Goal: Register for event/course

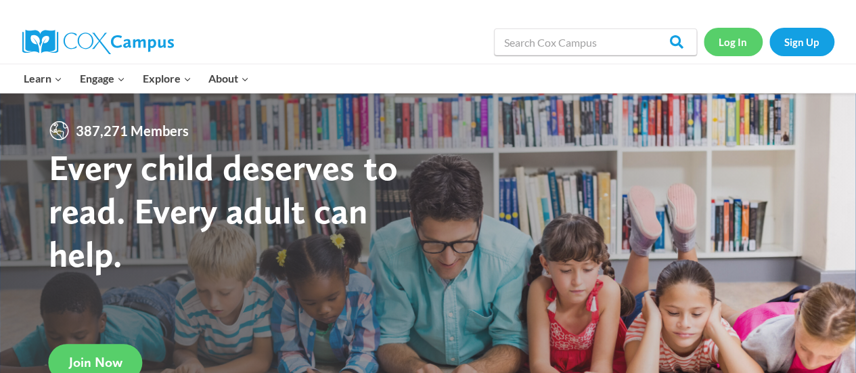
click at [741, 40] on link "Log In" at bounding box center [732, 42] width 59 height 28
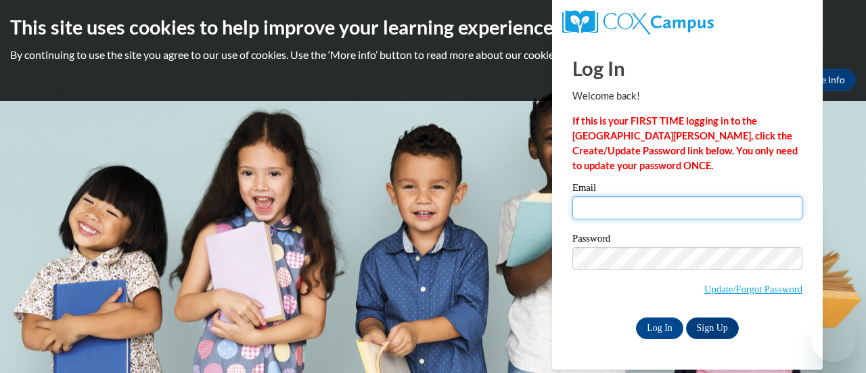
click at [617, 198] on input "Email" at bounding box center [687, 207] width 230 height 23
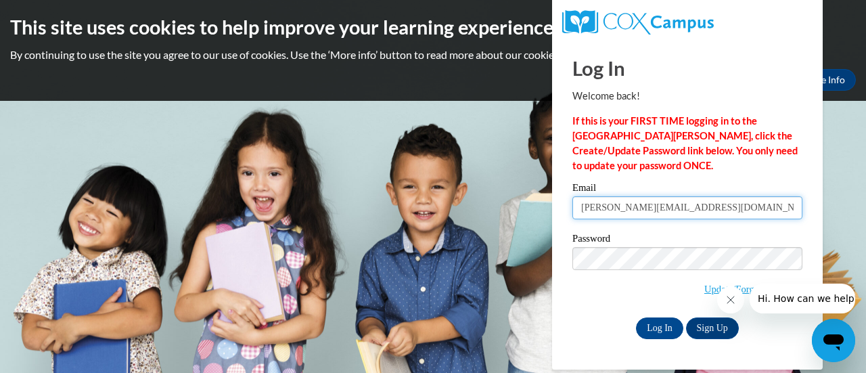
type input "teresa.davis1@udc.gov"
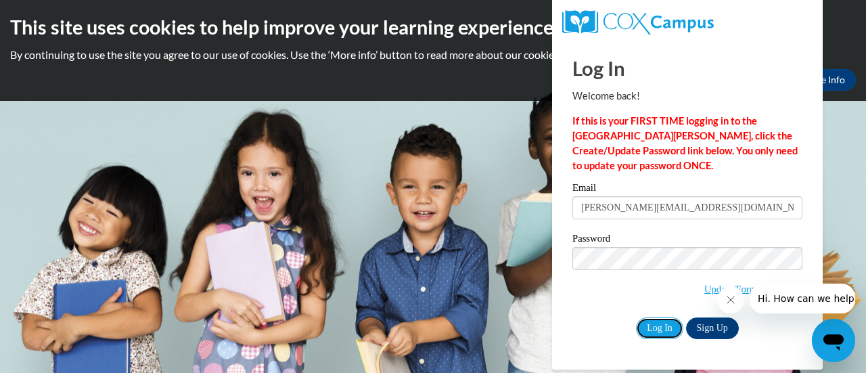
click at [653, 329] on input "Log In" at bounding box center [659, 328] width 47 height 22
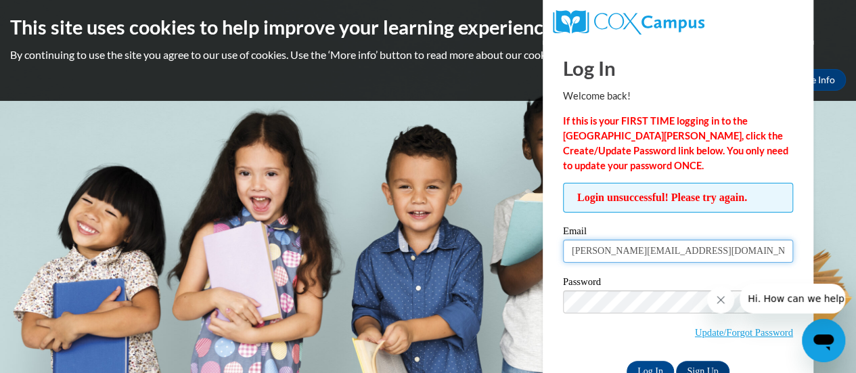
click at [681, 254] on input "teresa.davis1@udc.gov" at bounding box center [678, 250] width 230 height 23
type input "teresa.davis1@udc.edu"
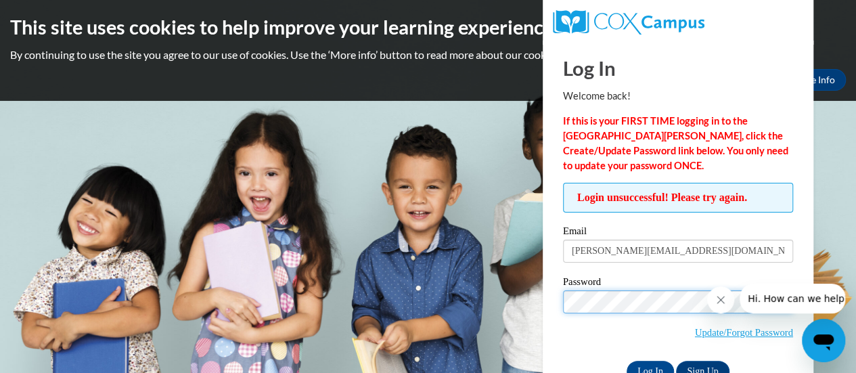
click at [626, 360] on input "Log In" at bounding box center [649, 371] width 47 height 22
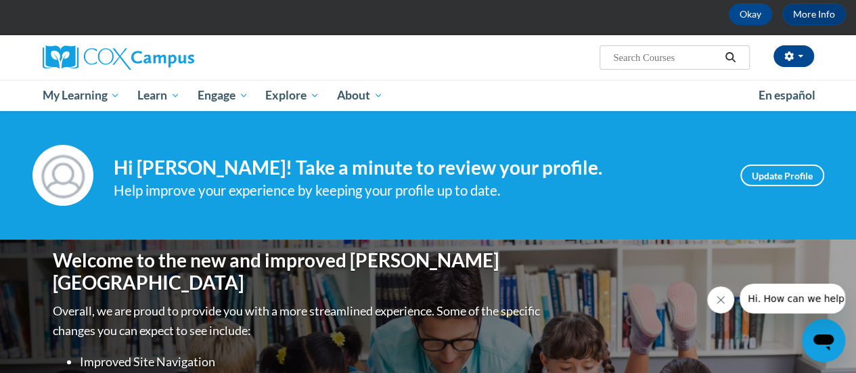
scroll to position [64, 0]
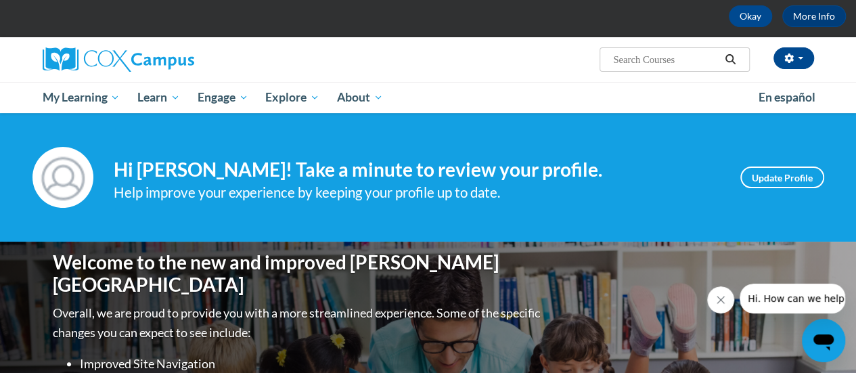
click at [651, 66] on input "Search..." at bounding box center [665, 59] width 108 height 16
type input "build my brain course"
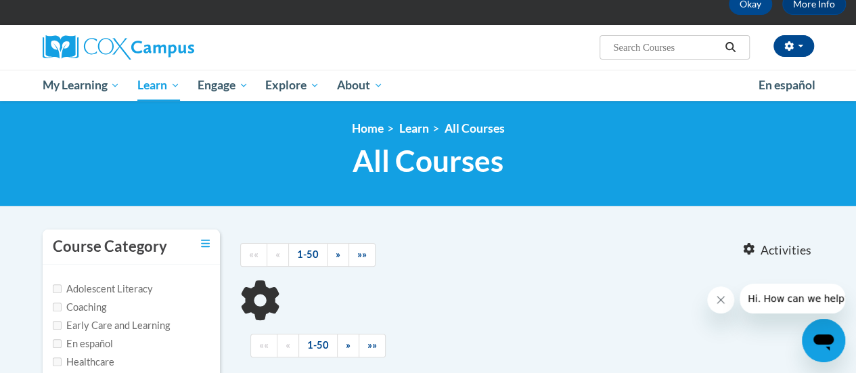
type input "build my brain course"
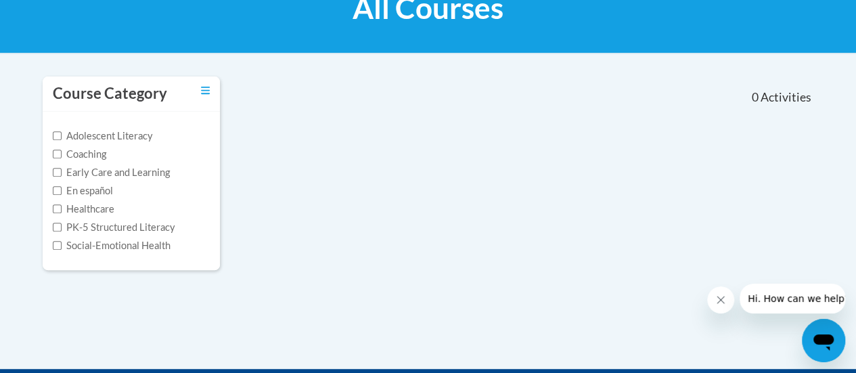
scroll to position [237, 0]
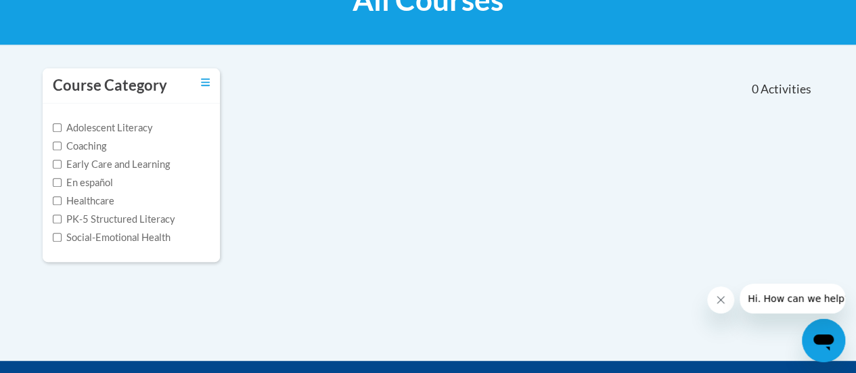
click at [615, 216] on div "Course Category Adolescent Literacy Coaching Early Care and Learning En español…" at bounding box center [427, 174] width 791 height 212
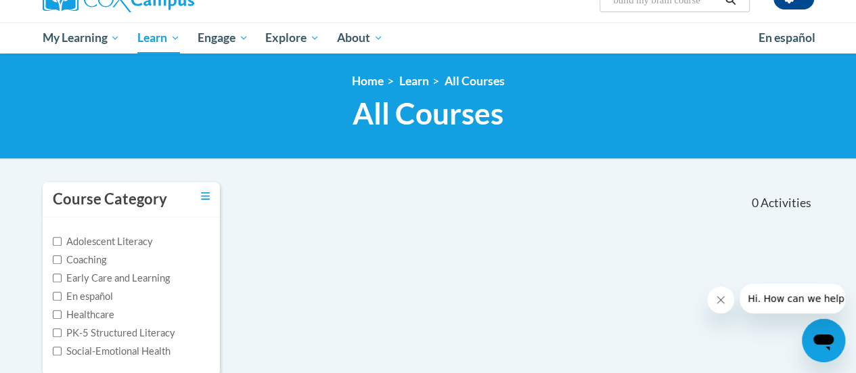
scroll to position [124, 0]
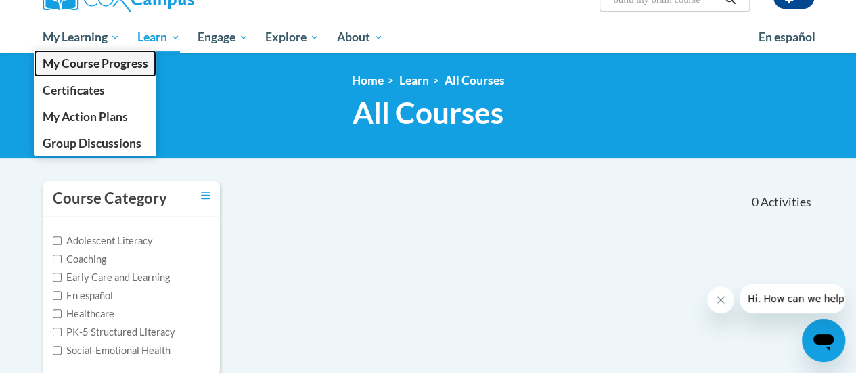
click at [85, 57] on span "My Course Progress" at bounding box center [95, 63] width 106 height 14
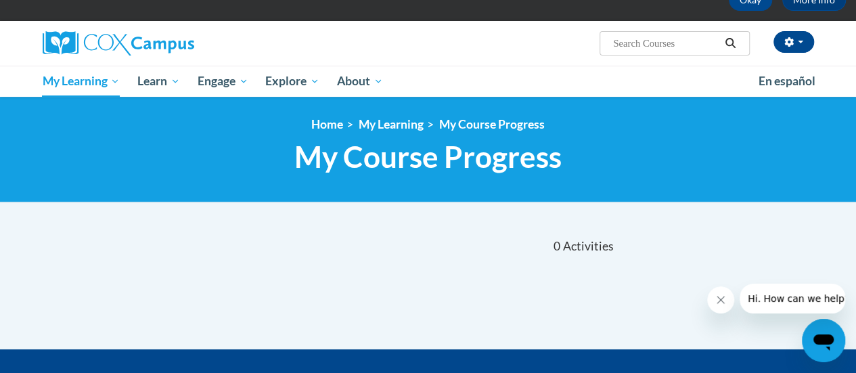
scroll to position [78, 0]
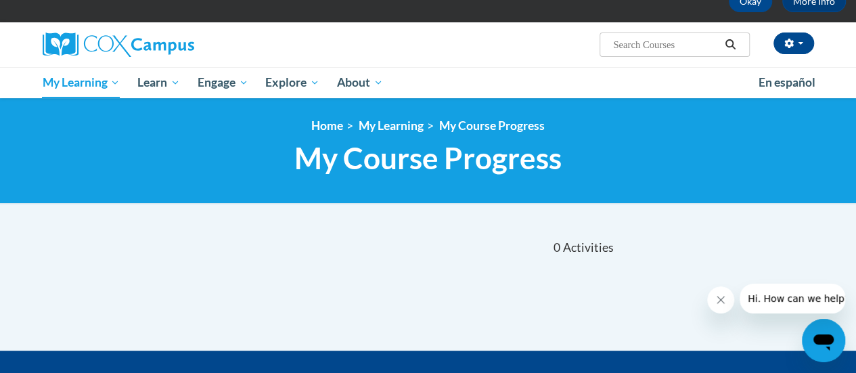
click at [644, 51] on input "Search..." at bounding box center [665, 45] width 108 height 16
type input "build my brain"
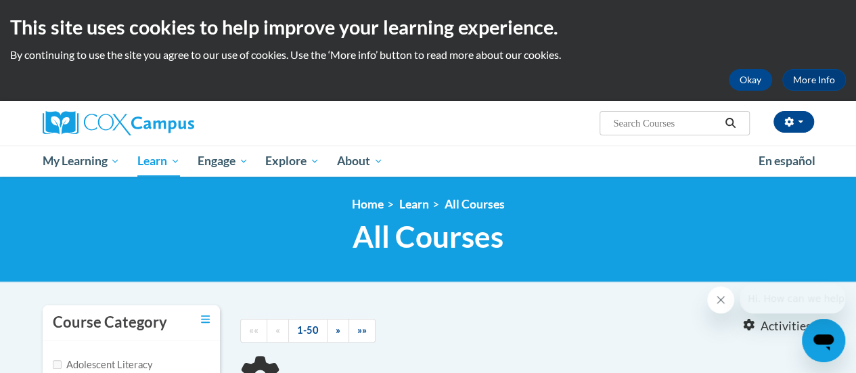
type input "build my brain"
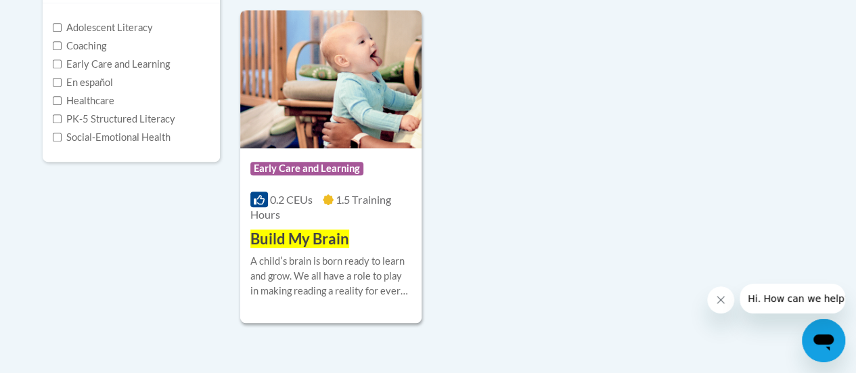
scroll to position [345, 0]
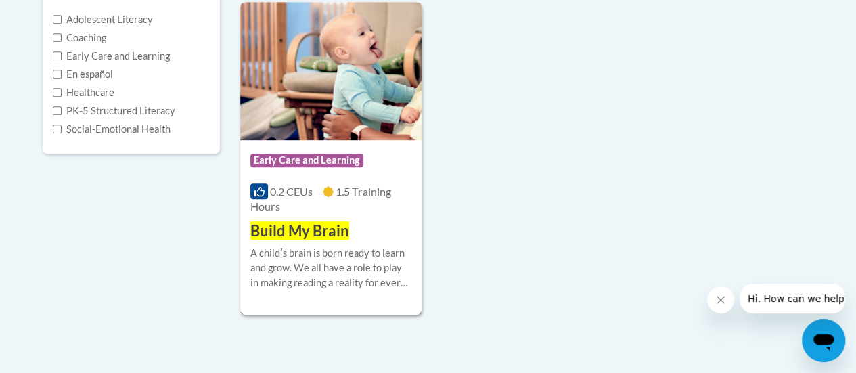
click at [297, 119] on img at bounding box center [330, 71] width 181 height 138
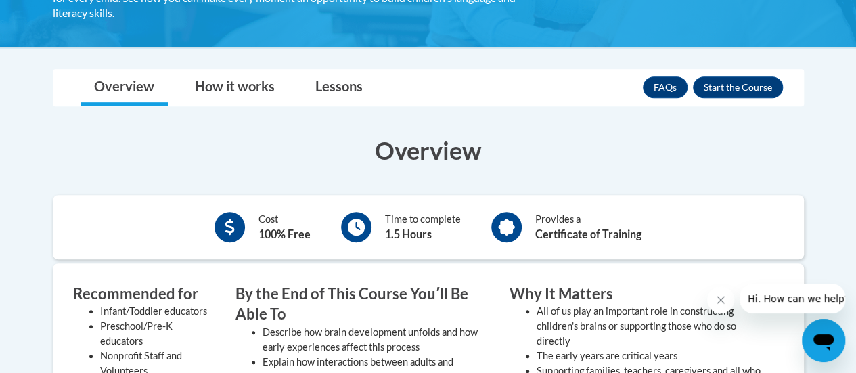
scroll to position [305, 0]
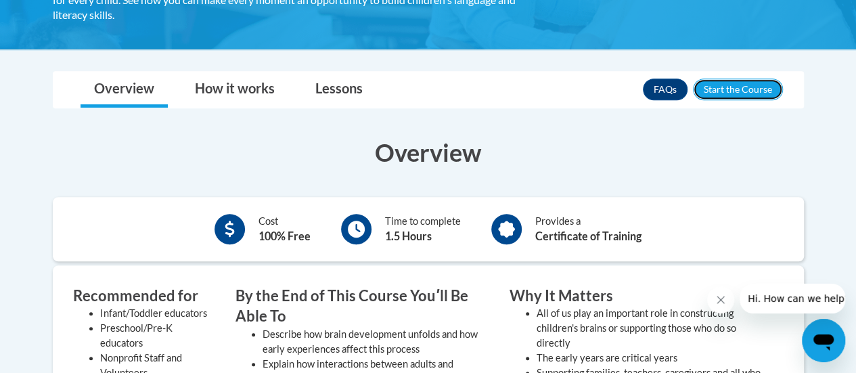
click at [738, 87] on button "Enroll" at bounding box center [738, 89] width 90 height 22
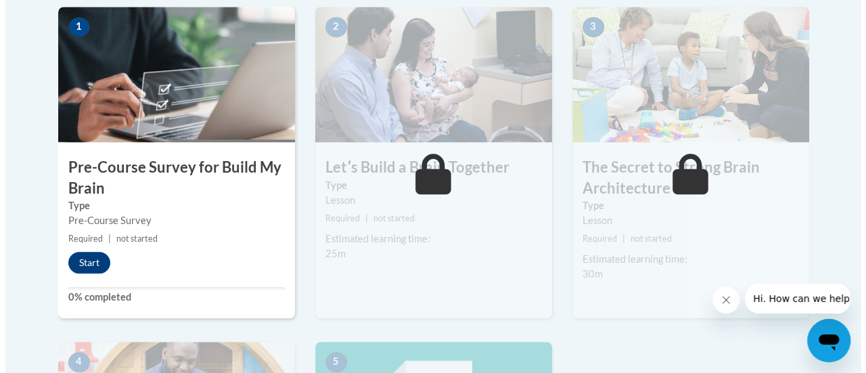
scroll to position [452, 0]
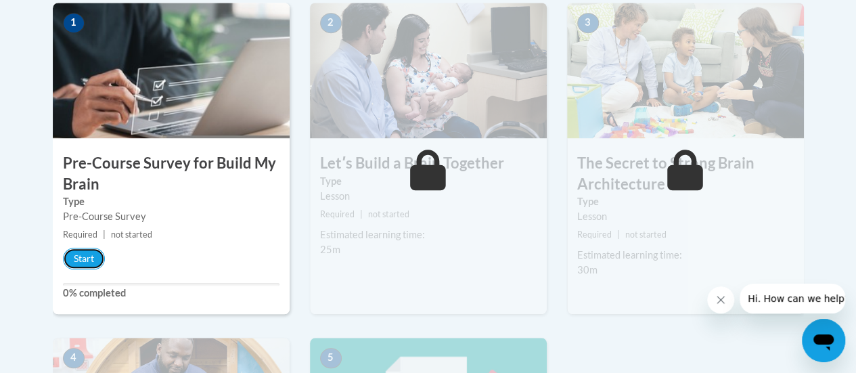
click at [91, 262] on button "Start" at bounding box center [84, 259] width 42 height 22
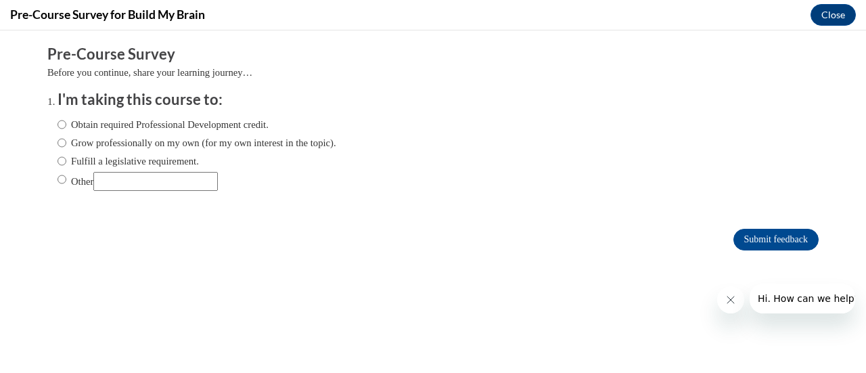
scroll to position [0, 0]
click at [114, 180] on input "Other" at bounding box center [155, 181] width 124 height 19
type input "class"
click at [57, 179] on input "Other" at bounding box center [61, 179] width 9 height 15
radio input "true"
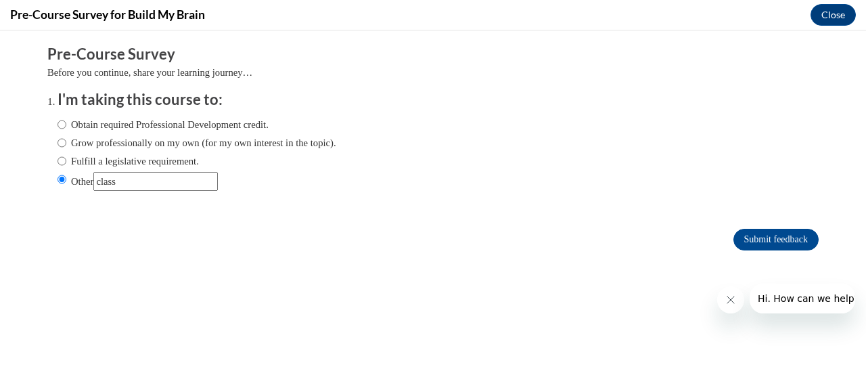
click at [543, 216] on form "Pre-Course Survey Before you continue, share your learning journey… I'm taking …" at bounding box center [432, 154] width 771 height 220
click at [764, 239] on input "Submit feedback" at bounding box center [775, 240] width 85 height 22
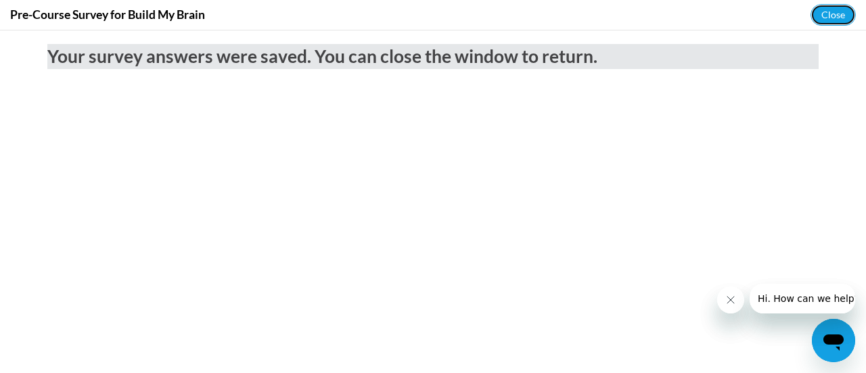
click at [833, 9] on button "Close" at bounding box center [832, 15] width 45 height 22
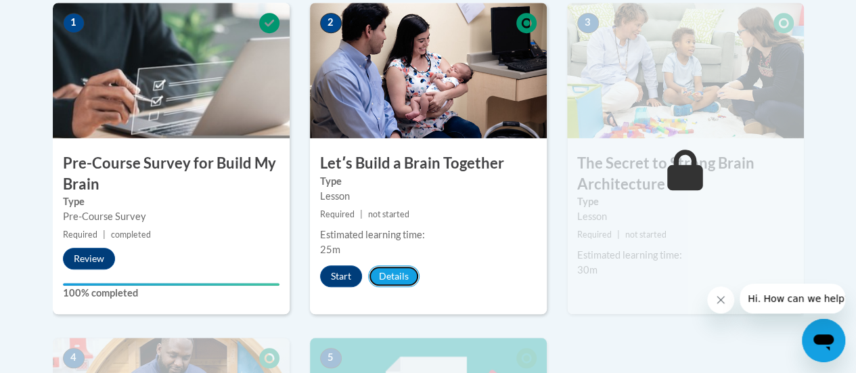
click at [408, 275] on button "Details" at bounding box center [393, 276] width 51 height 22
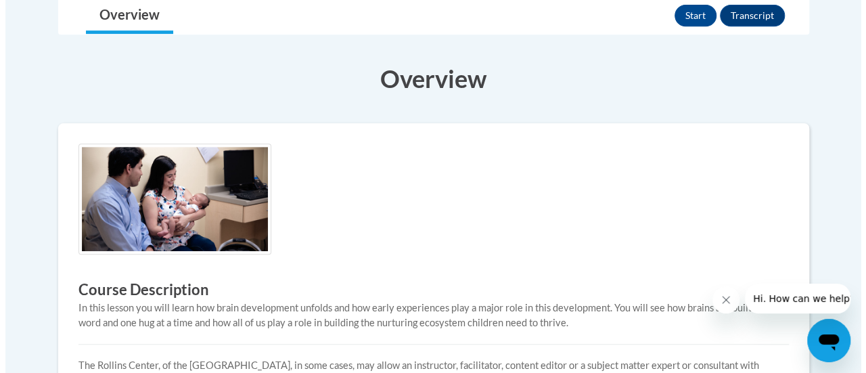
scroll to position [292, 0]
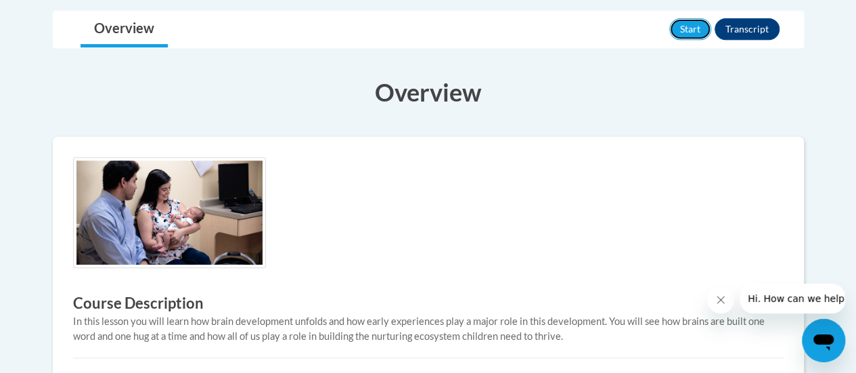
click at [680, 25] on button "Start" at bounding box center [690, 29] width 42 height 22
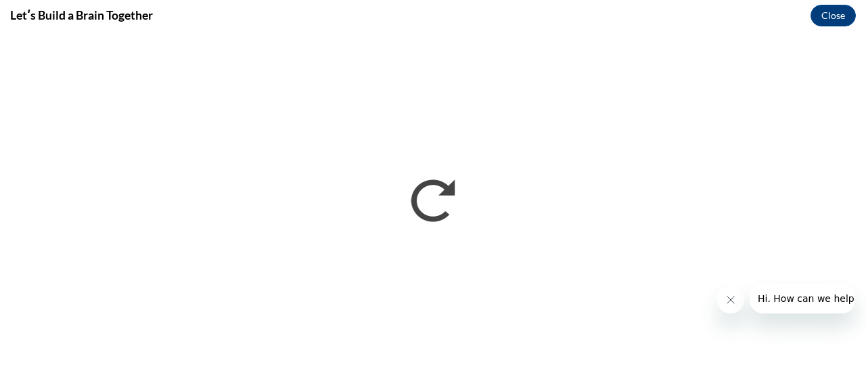
scroll to position [0, 0]
